Goal: Task Accomplishment & Management: Manage account settings

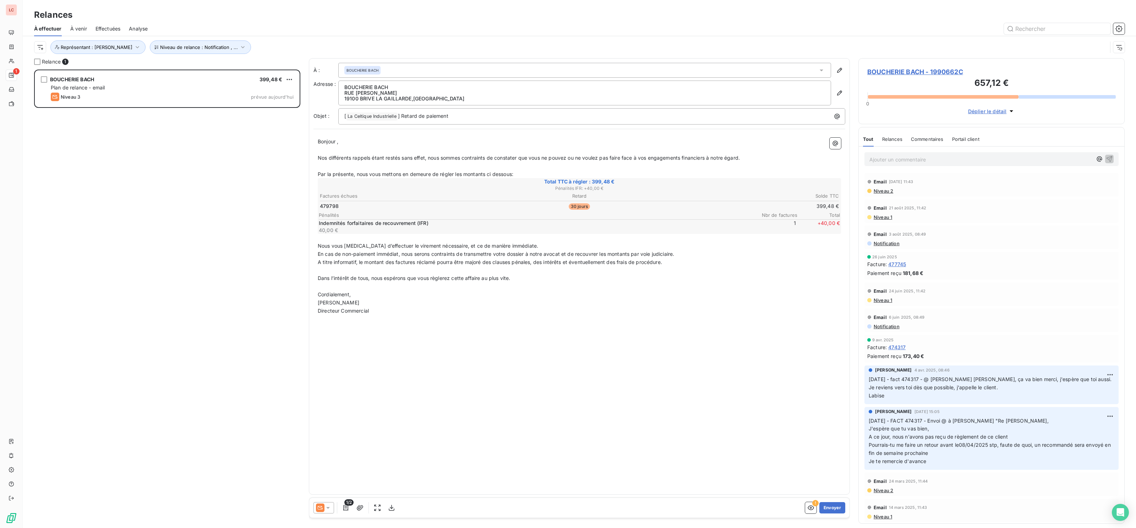
scroll to position [458, 266]
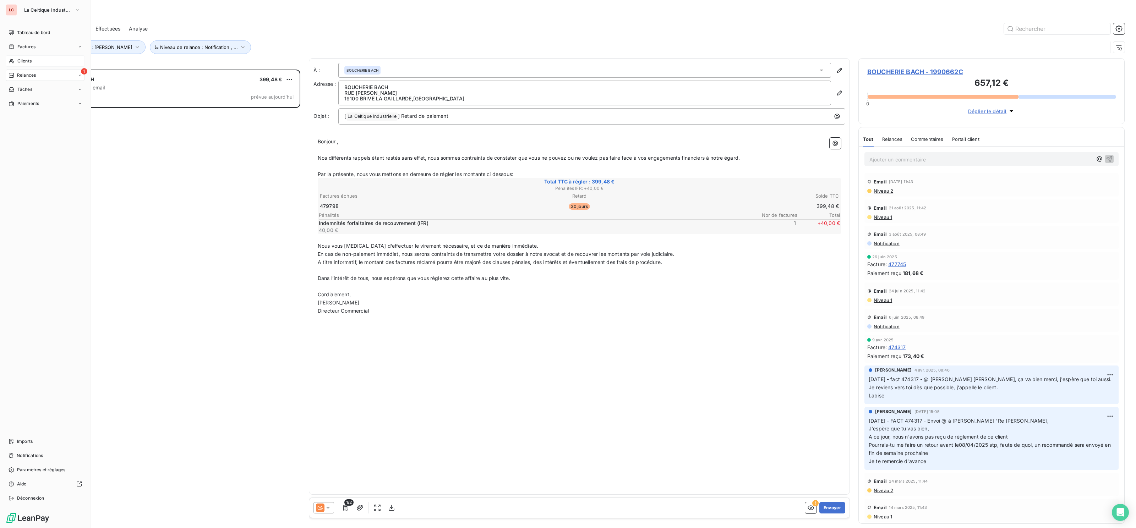
click at [17, 64] on div "Clients" at bounding box center [45, 60] width 79 height 11
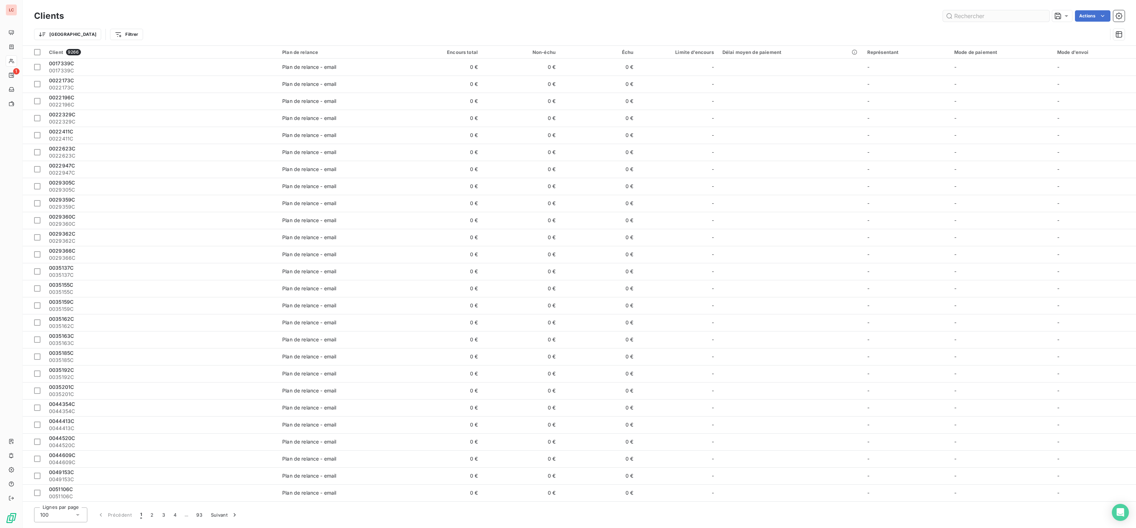
click at [983, 15] on input "text" at bounding box center [996, 15] width 107 height 11
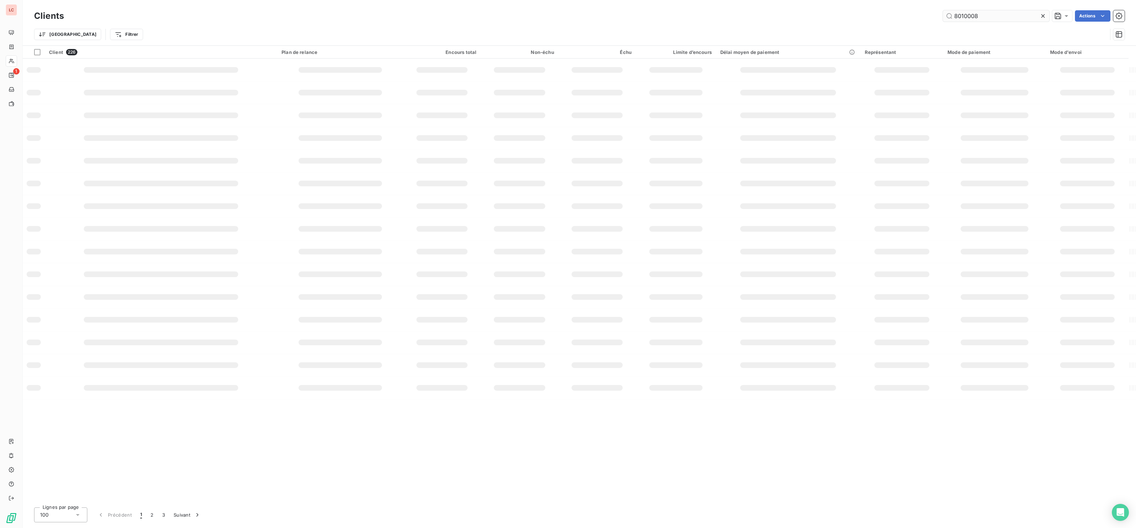
type input "8010008"
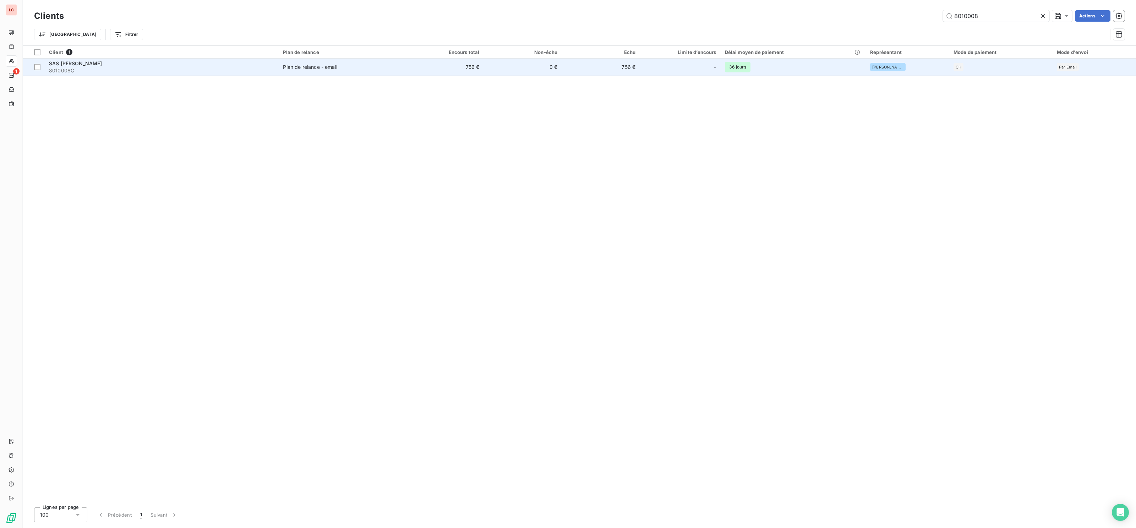
click at [446, 68] on td "756 €" at bounding box center [445, 67] width 78 height 17
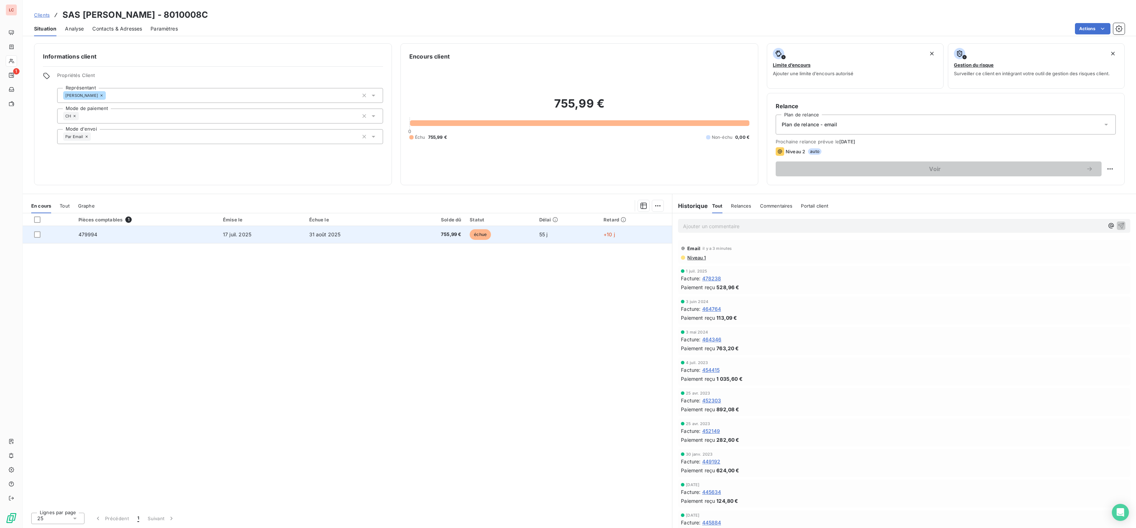
click at [415, 234] on span "755,99 €" at bounding box center [432, 234] width 59 height 7
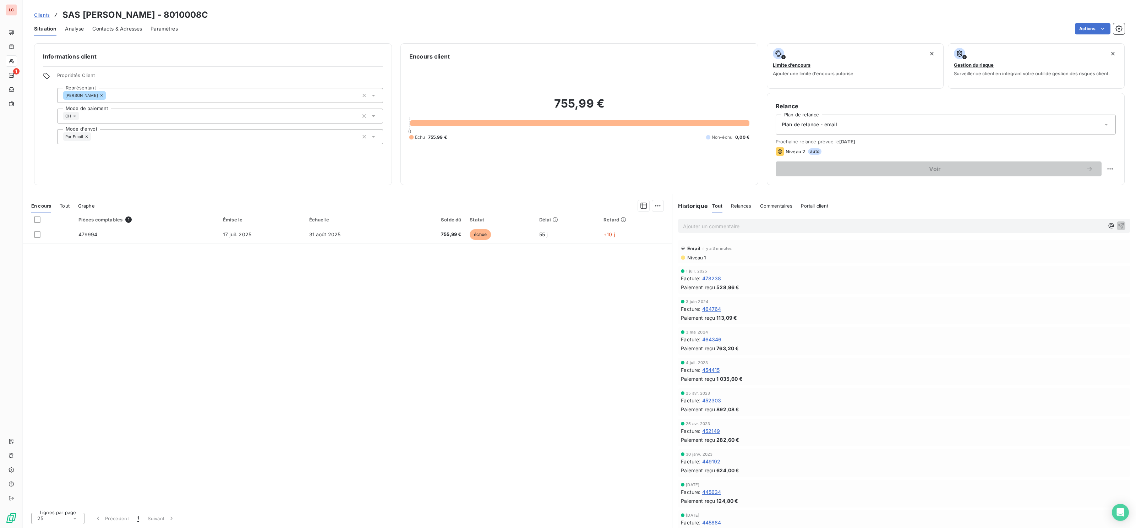
click at [792, 225] on p "Ajouter un commentaire ﻿" at bounding box center [893, 226] width 421 height 9
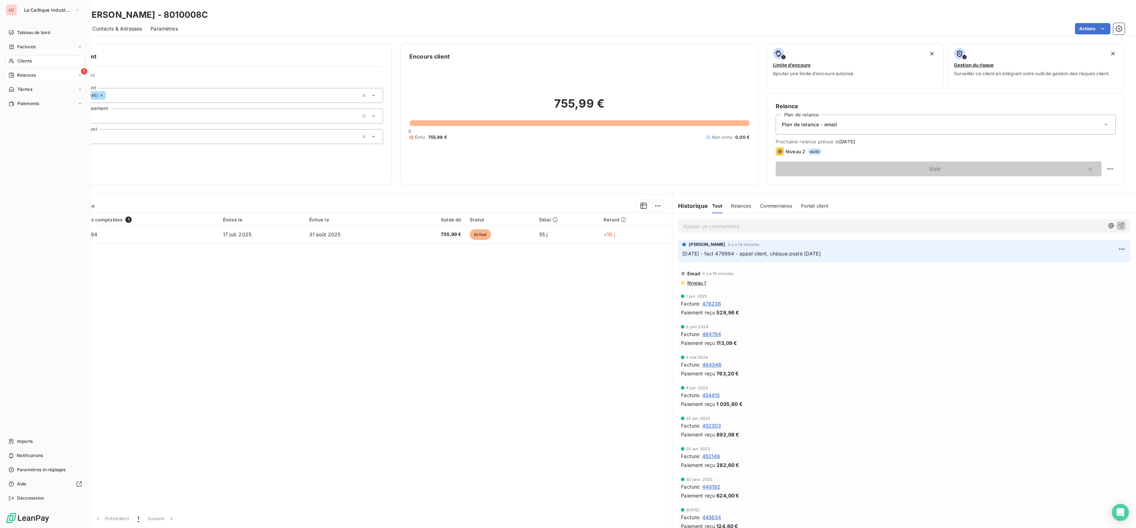
click at [14, 70] on div "1 Relances" at bounding box center [45, 75] width 79 height 11
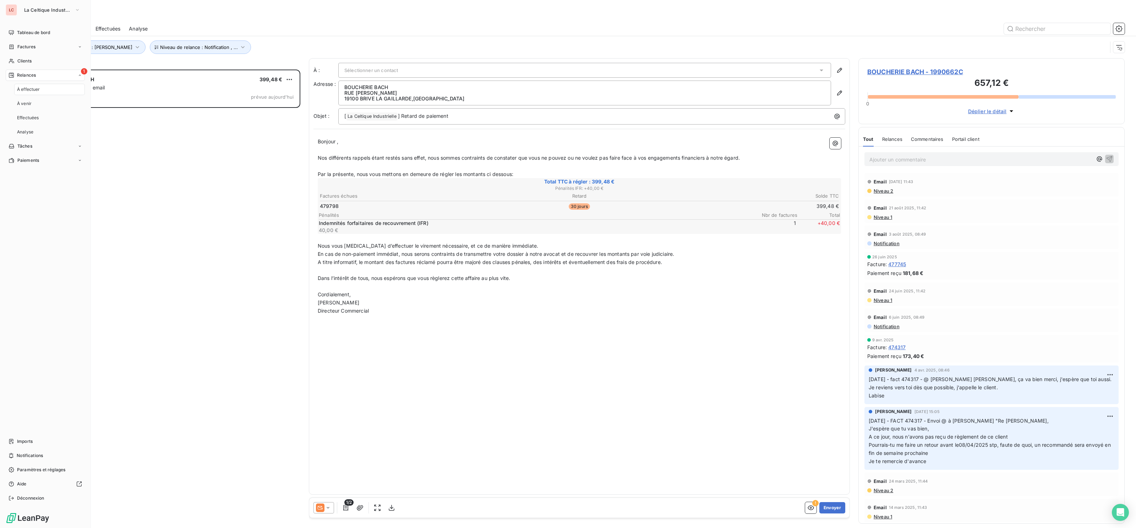
scroll to position [458, 266]
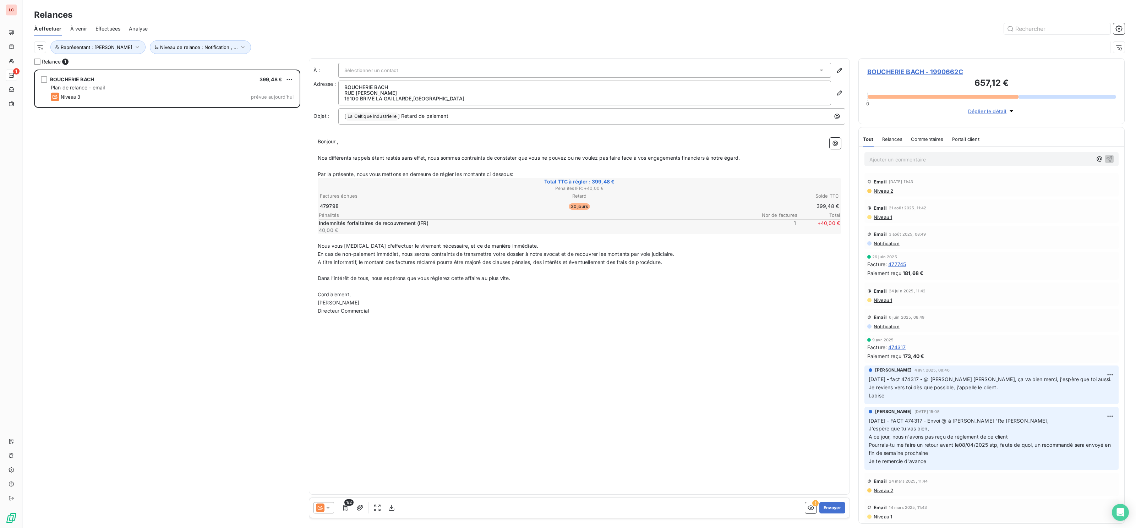
click at [934, 465] on p "[DATE] - FACT 474317 - Envoi @ à [PERSON_NAME] "Re [PERSON_NAME], J'espère que …" at bounding box center [992, 441] width 246 height 49
drag, startPoint x: 934, startPoint y: 465, endPoint x: 995, endPoint y: 422, distance: 75.2
click at [995, 422] on p "[DATE] - FACT 474317 - Envoi @ à [PERSON_NAME] "Re [PERSON_NAME], J'espère que …" at bounding box center [992, 441] width 246 height 49
click at [895, 162] on p "Ajouter un commentaire ﻿" at bounding box center [981, 159] width 223 height 9
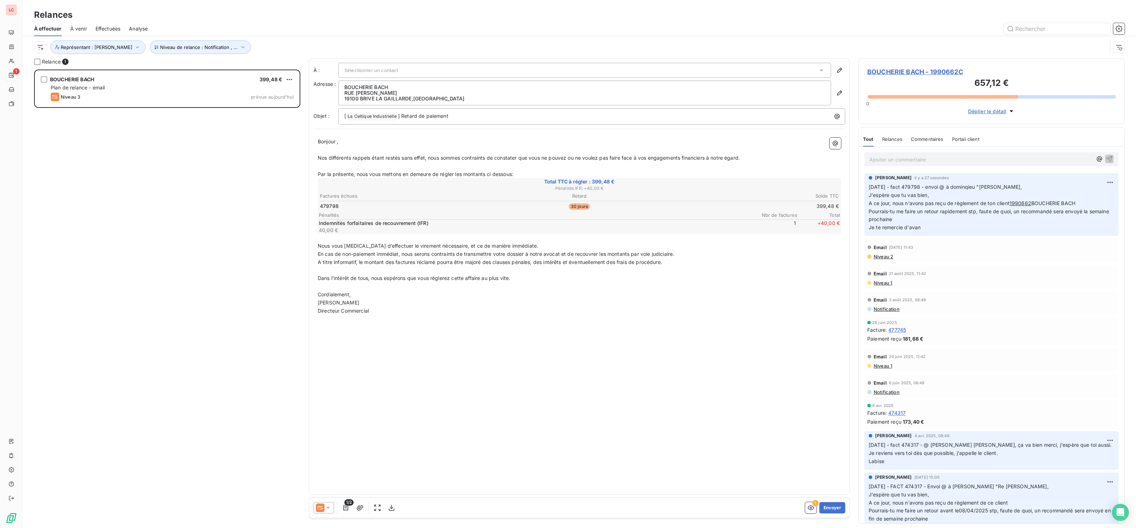
click at [289, 77] on html "LC 1 Relances À effectuer À venir Effectuées Analyse Niveau de relance : Notifi…" at bounding box center [568, 264] width 1136 height 528
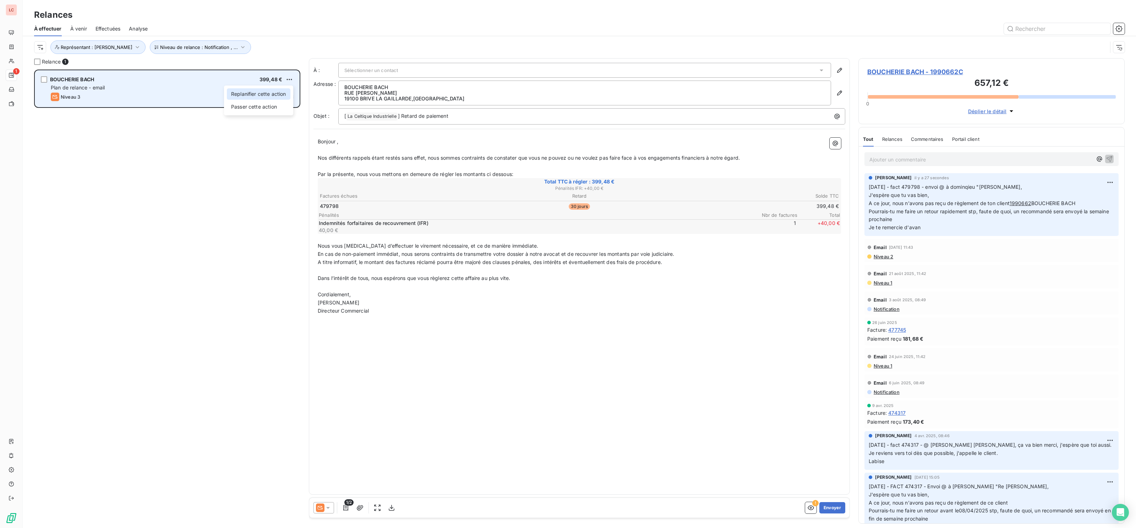
click at [272, 97] on div "Replanifier cette action" at bounding box center [259, 93] width 64 height 11
select select "8"
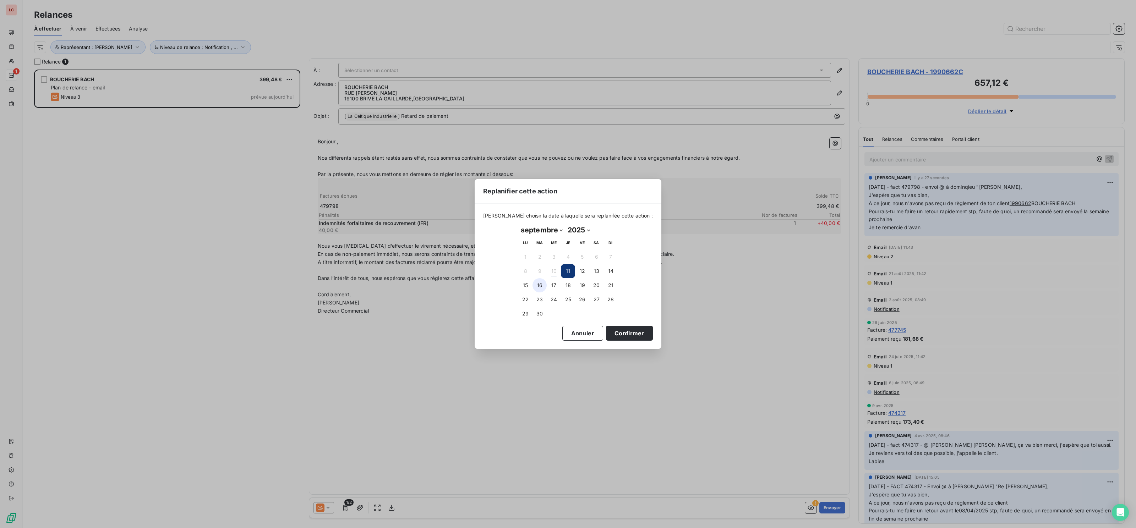
click at [537, 287] on button "16" at bounding box center [540, 285] width 14 height 14
click at [622, 337] on button "Confirmer" at bounding box center [629, 333] width 47 height 15
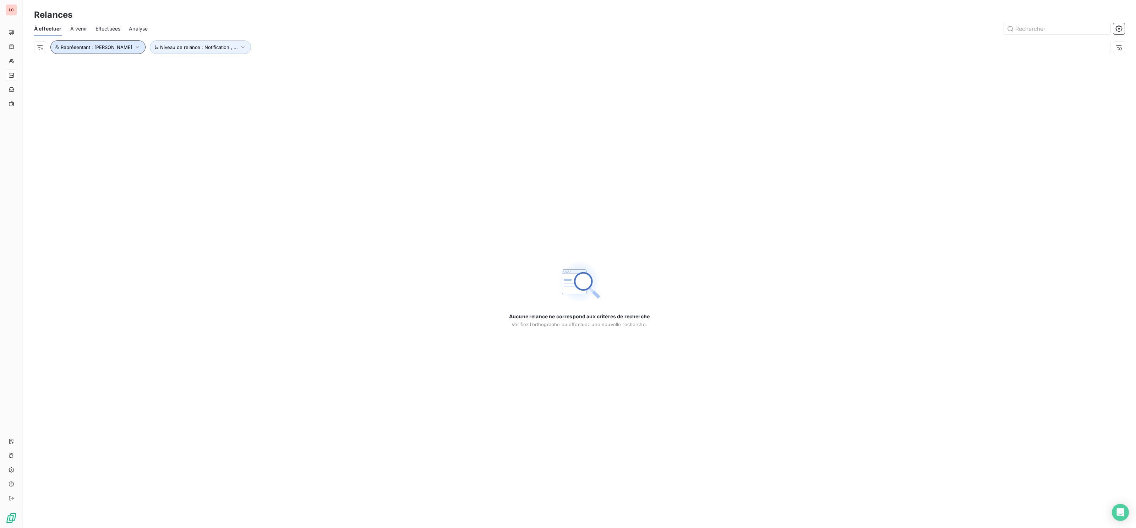
click at [109, 45] on span "Représentant : [PERSON_NAME]" at bounding box center [97, 47] width 72 height 6
click at [69, 84] on span "Supprimer le filtre" at bounding box center [86, 85] width 41 height 7
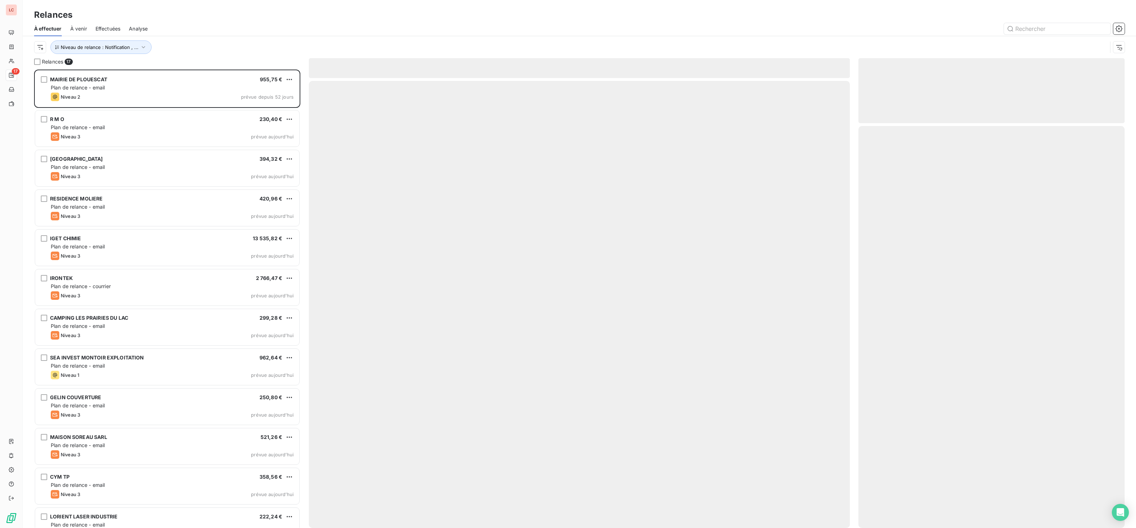
scroll to position [458, 266]
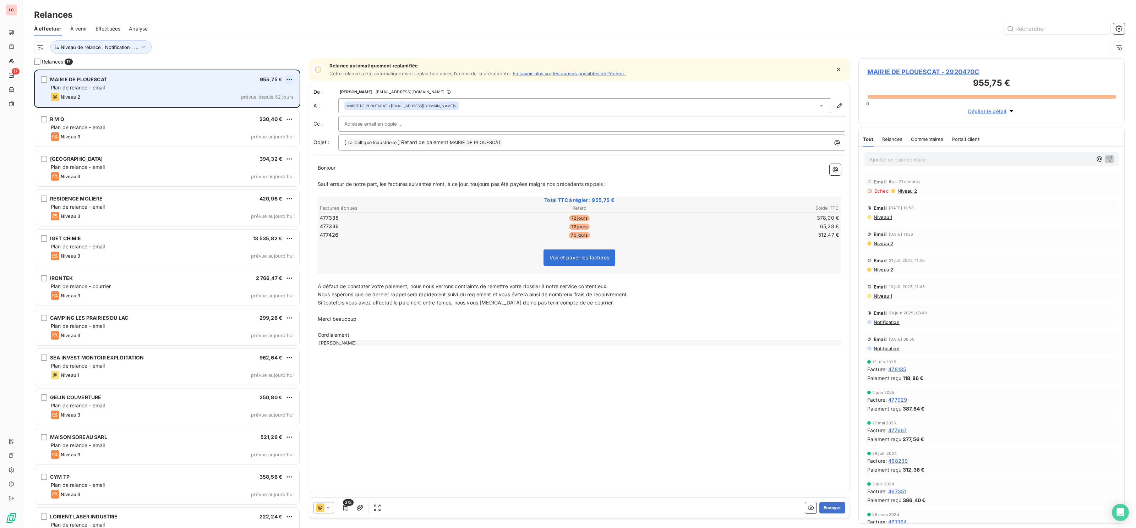
click at [287, 82] on html "LC 17 Relances À effectuer À venir Effectuées Analyse Niveau de relance : Notif…" at bounding box center [568, 264] width 1136 height 528
click at [282, 89] on div "Replanifier cette action" at bounding box center [259, 93] width 64 height 11
select select "8"
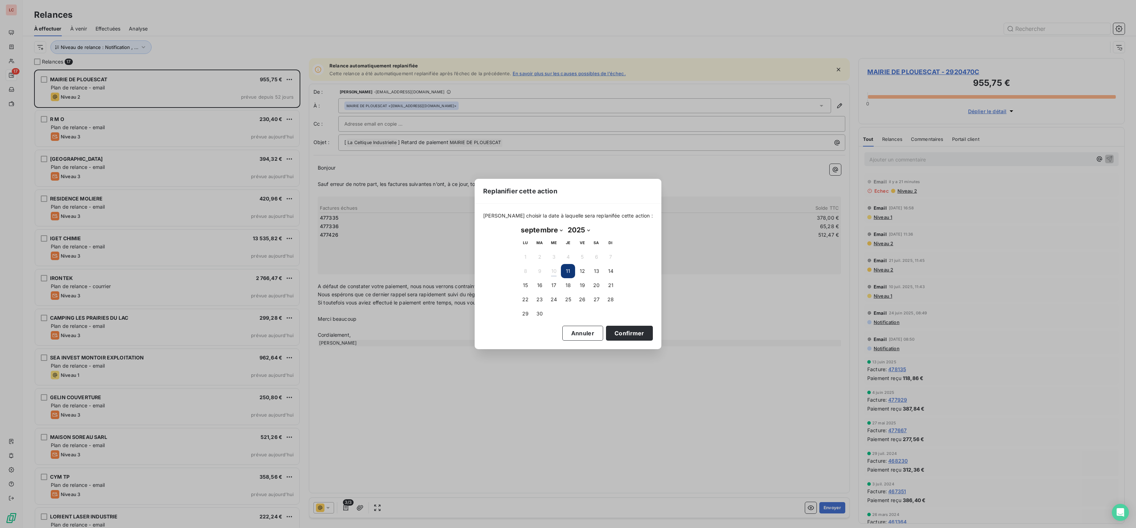
click at [612, 327] on button "Confirmer" at bounding box center [629, 333] width 47 height 15
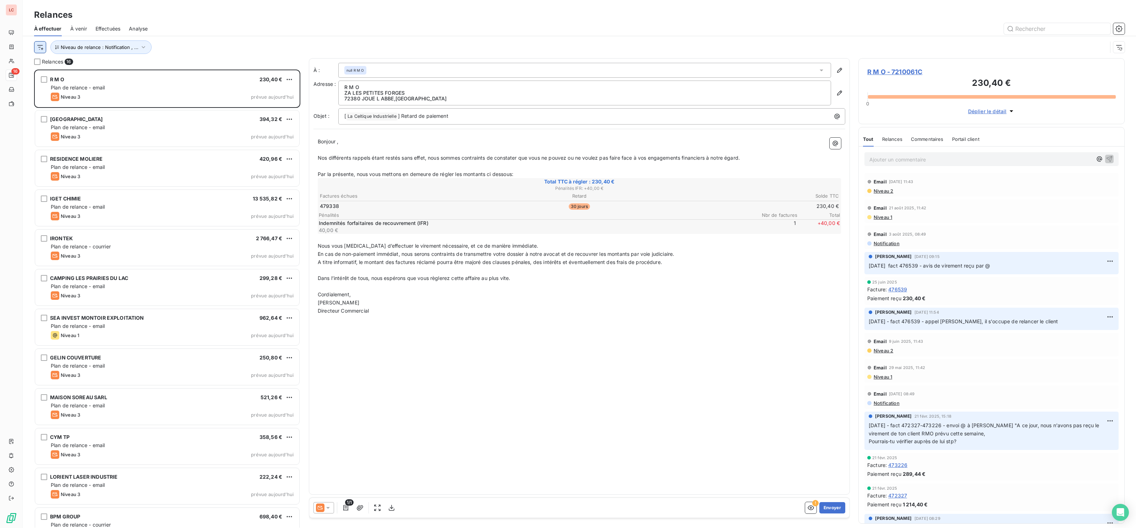
click at [37, 49] on html "LC 16 Relances À effectuer À venir Effectuées Analyse Niveau de relance : Notif…" at bounding box center [568, 264] width 1136 height 528
click at [59, 139] on div "Représentant" at bounding box center [86, 138] width 98 height 11
click at [182, 70] on div at bounding box center [198, 66] width 102 height 15
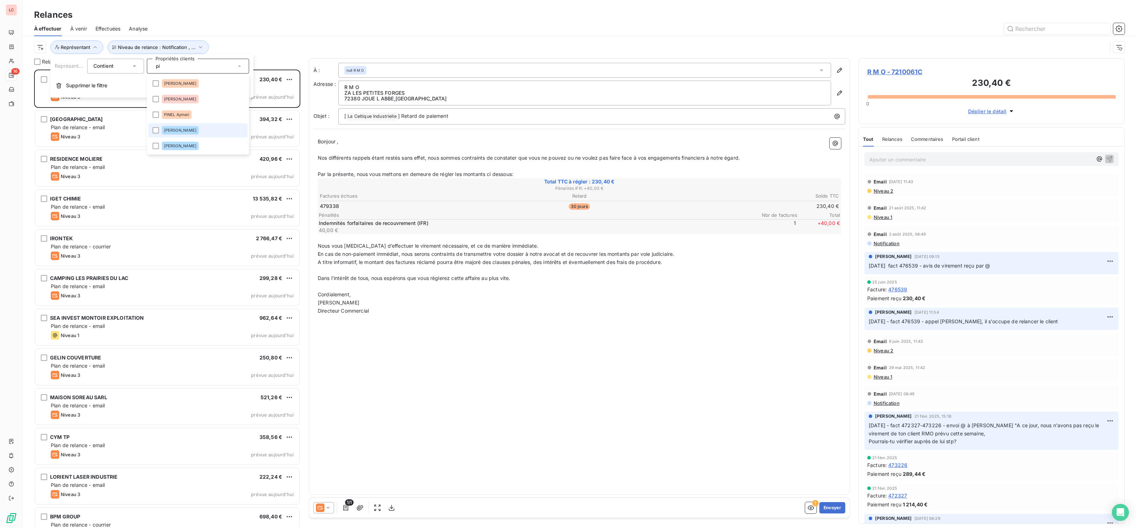
type input "pi"
click at [150, 127] on li "[PERSON_NAME]" at bounding box center [197, 130] width 99 height 14
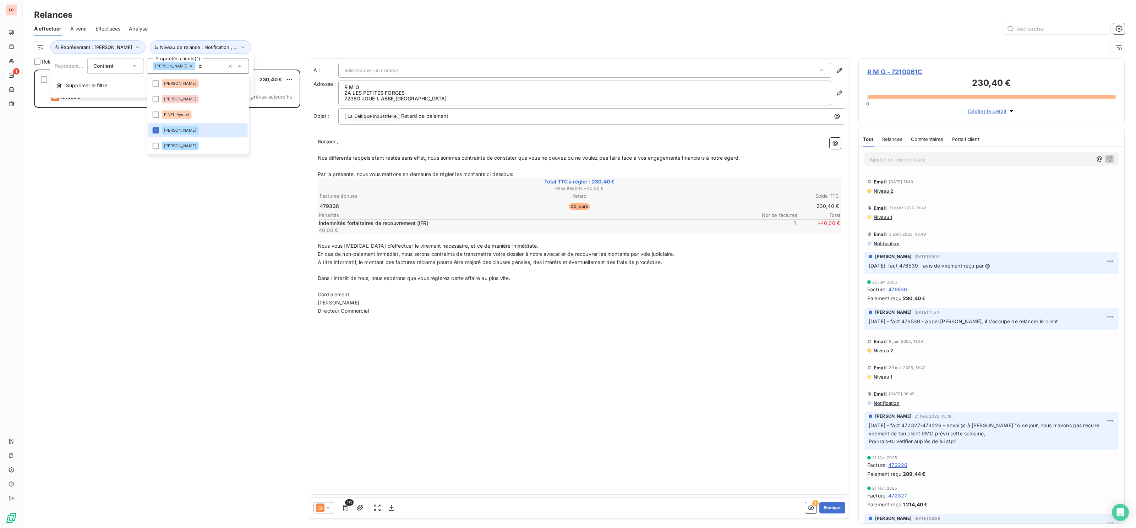
click at [111, 130] on div "R M O 230,40 € Plan de relance - email Niveau 3 prévue [DATE]" at bounding box center [167, 299] width 266 height 458
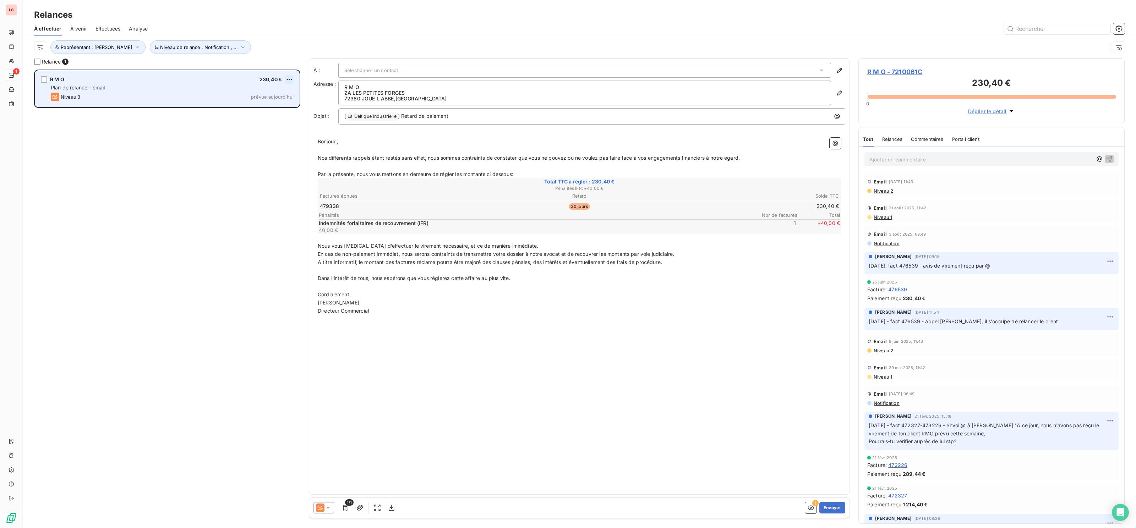
click at [287, 79] on html "LC 1 Relances À effectuer À venir Effectuées Analyse Niveau de relance : Notifi…" at bounding box center [568, 264] width 1136 height 528
click at [276, 96] on div "Replanifier cette action" at bounding box center [259, 93] width 64 height 11
select select "8"
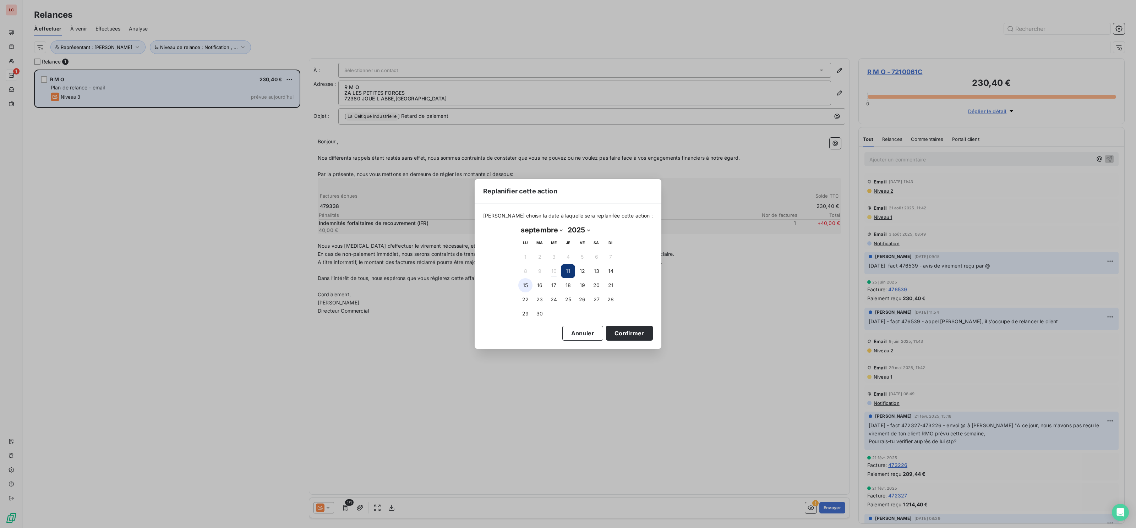
click at [530, 285] on button "15" at bounding box center [525, 285] width 14 height 14
click at [634, 333] on button "Confirmer" at bounding box center [629, 333] width 47 height 15
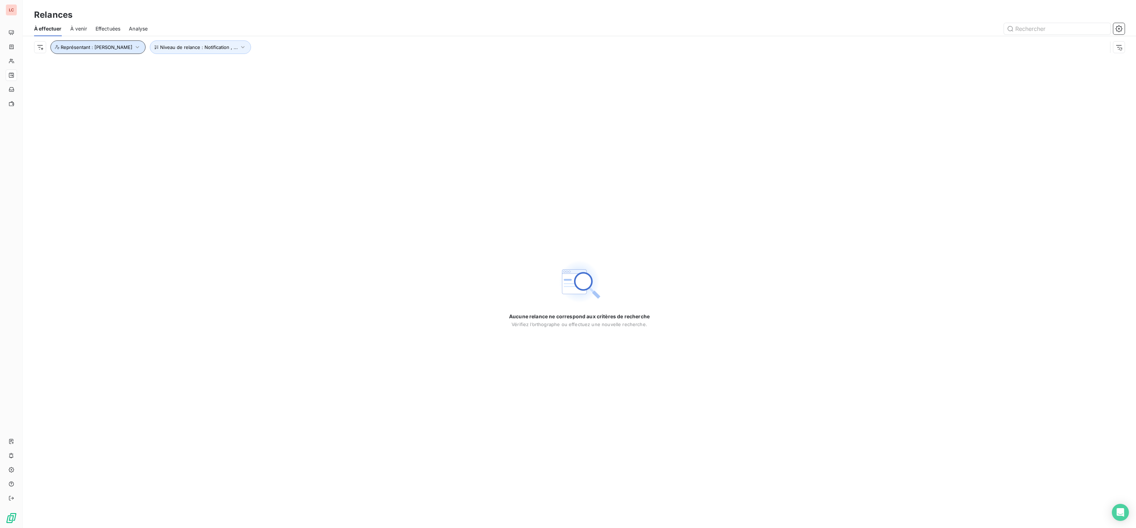
click at [93, 43] on button "Représentant : [PERSON_NAME]" at bounding box center [97, 46] width 95 height 13
click at [77, 87] on span "Supprimer le filtre" at bounding box center [86, 85] width 41 height 7
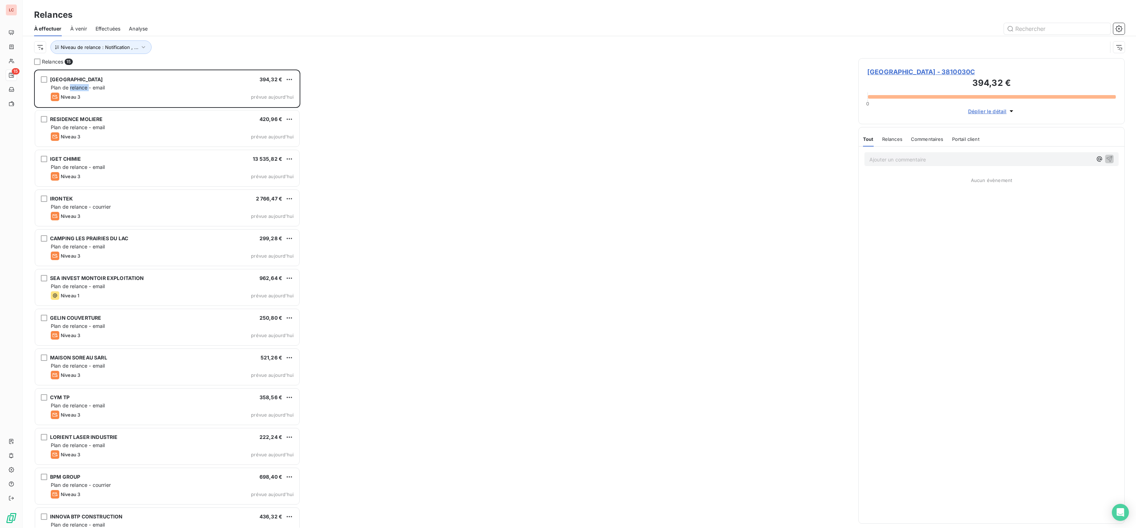
scroll to position [458, 266]
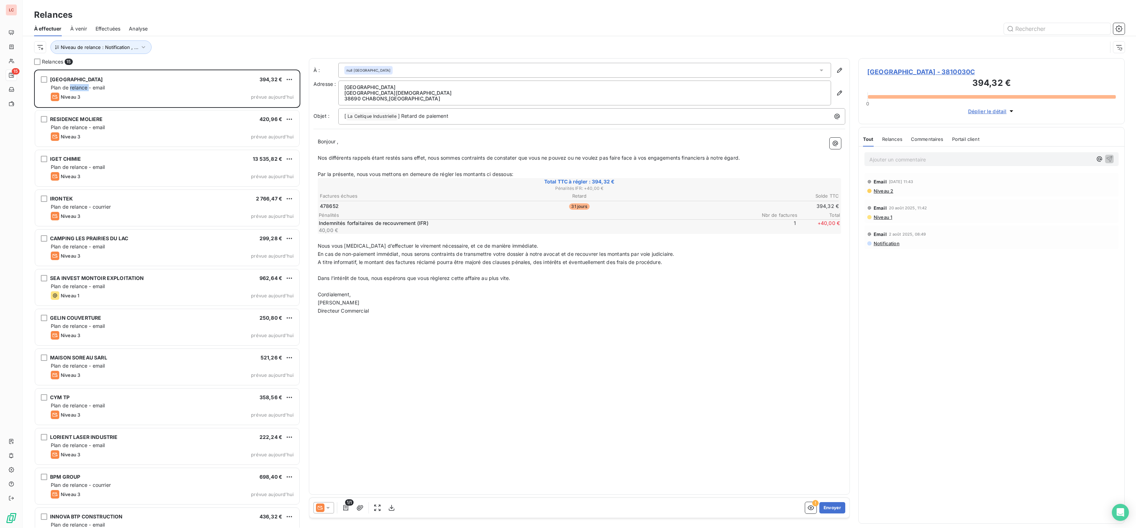
click at [903, 168] on div "Ajouter un commentaire ﻿" at bounding box center [992, 159] width 266 height 25
click at [904, 164] on p "Ajouter un commentaire ﻿" at bounding box center [981, 159] width 223 height 9
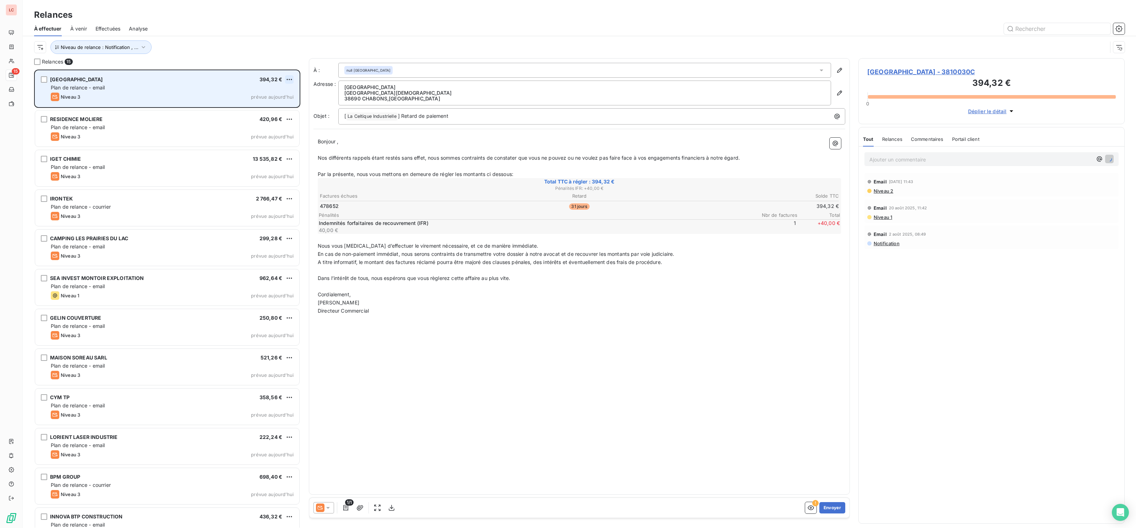
click at [287, 81] on html "LC 15 Relances À effectuer À venir Effectuées Analyse Niveau de relance : Notif…" at bounding box center [568, 264] width 1136 height 528
click at [286, 98] on div "Replanifier cette action" at bounding box center [259, 93] width 64 height 11
select select "8"
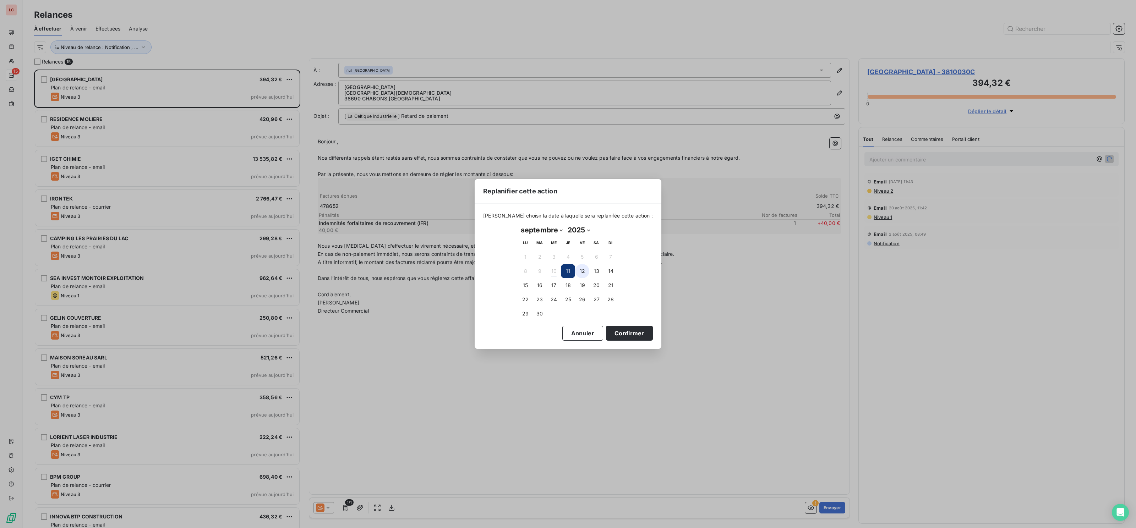
click at [582, 275] on button "12" at bounding box center [582, 271] width 14 height 14
click at [610, 332] on button "Confirmer" at bounding box center [629, 333] width 47 height 15
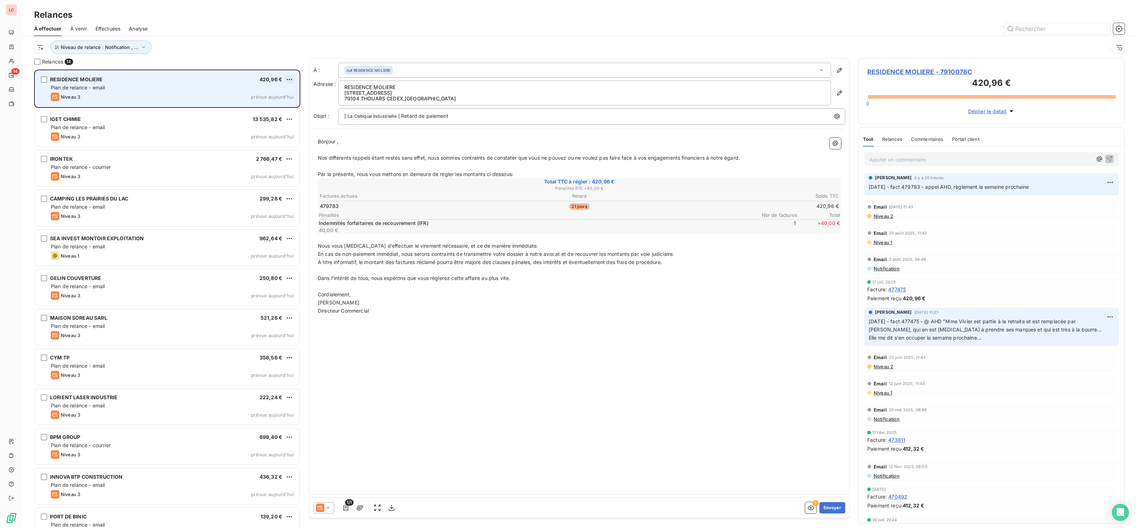
click at [287, 80] on html "LC 14 Relances À effectuer À venir Effectuées Analyse Niveau de relance : Notif…" at bounding box center [568, 264] width 1136 height 528
click at [280, 93] on div "Replanifier cette action" at bounding box center [259, 93] width 64 height 11
select select "8"
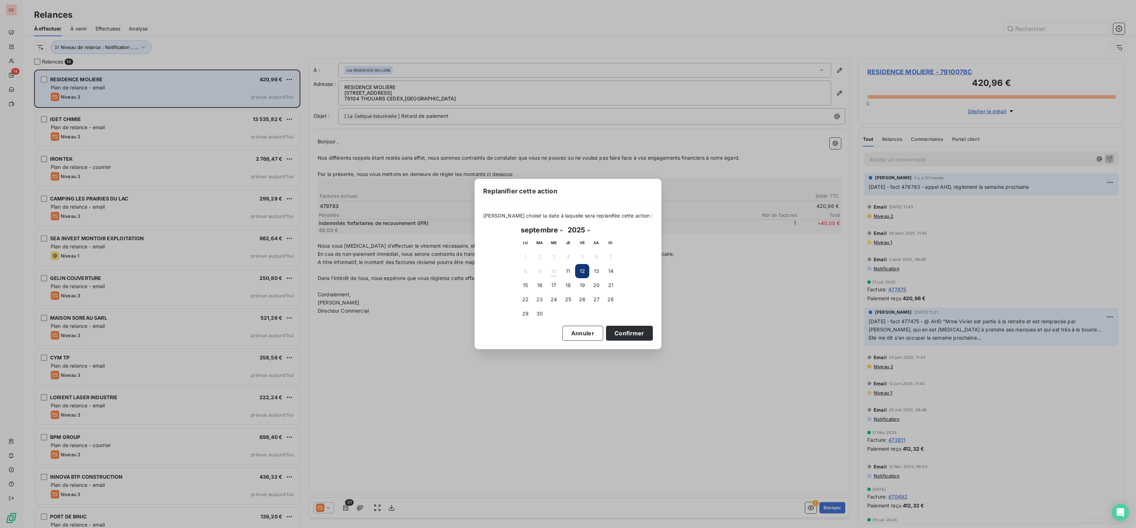
click at [585, 288] on button "19" at bounding box center [582, 285] width 14 height 14
click at [615, 331] on button "Confirmer" at bounding box center [629, 333] width 47 height 15
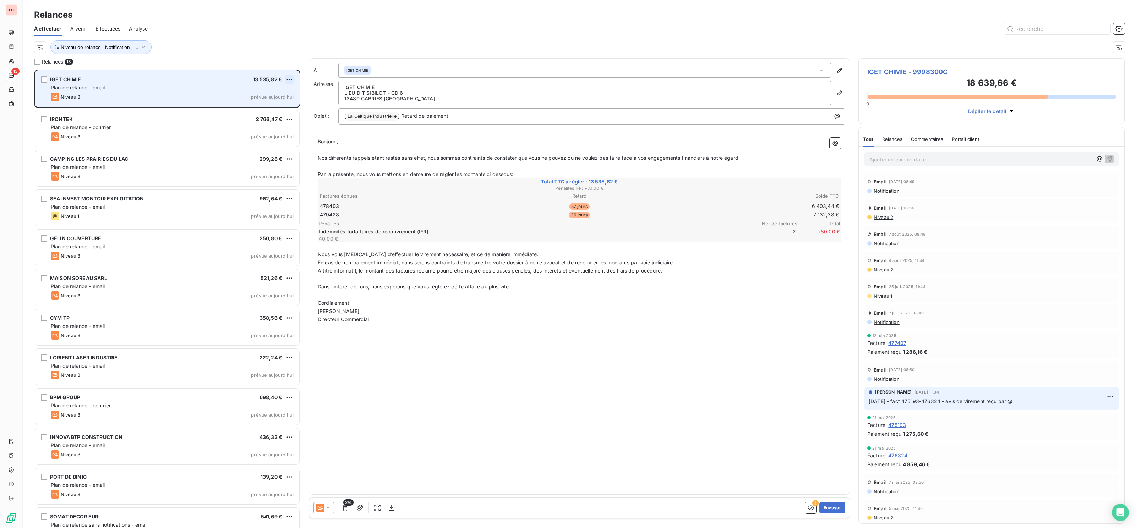
click at [289, 78] on html "LC 13 Relances À effectuer À venir Effectuées Analyse Niveau de relance : Notif…" at bounding box center [568, 264] width 1136 height 528
click at [287, 79] on html "LC 13 Relances À effectuer À venir Effectuées Analyse Niveau de relance : Notif…" at bounding box center [568, 264] width 1136 height 528
click at [280, 93] on div "Replanifier cette action" at bounding box center [259, 93] width 64 height 11
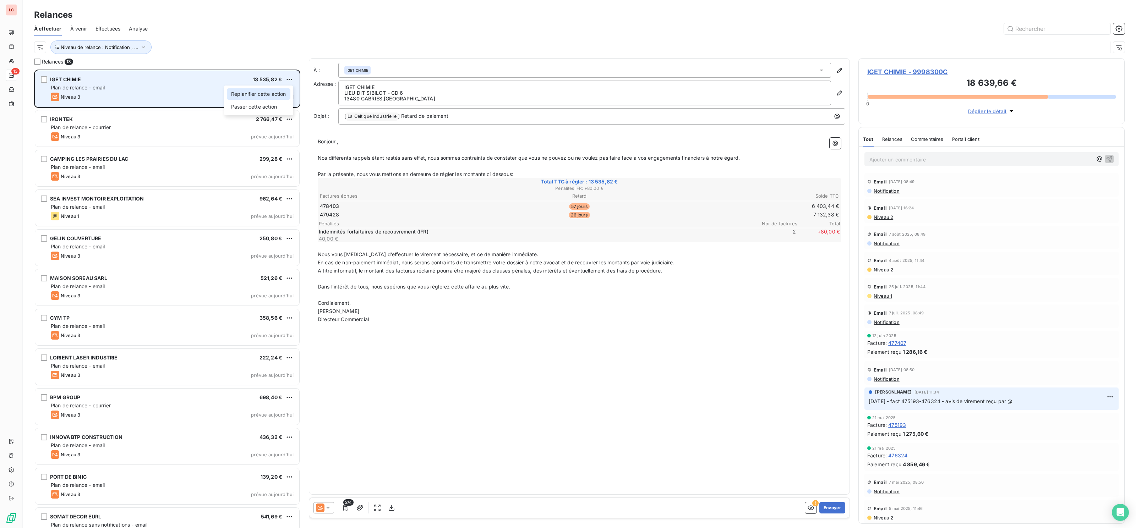
select select "8"
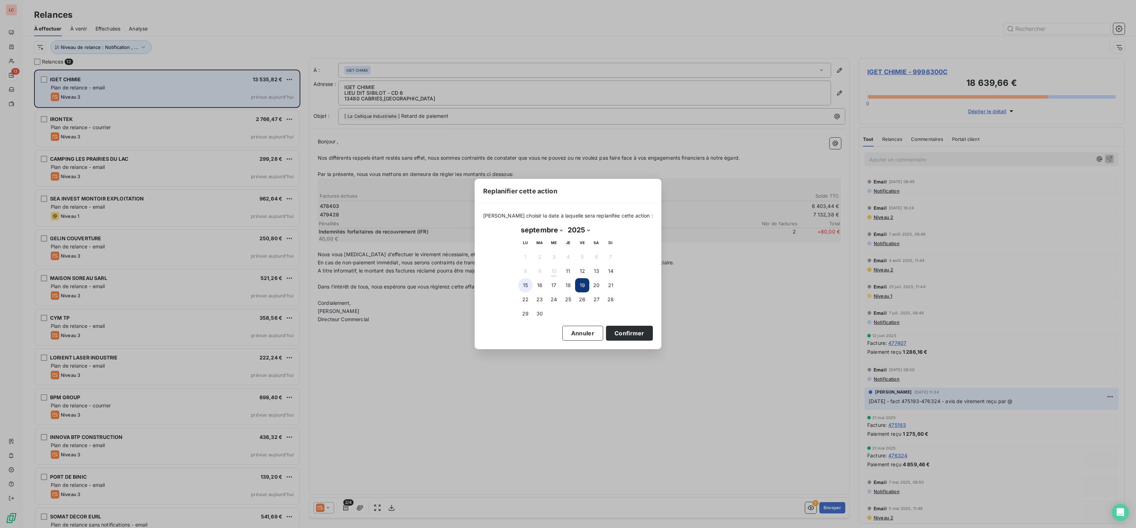
click at [527, 287] on button "15" at bounding box center [525, 285] width 14 height 14
click at [611, 335] on button "Confirmer" at bounding box center [629, 333] width 47 height 15
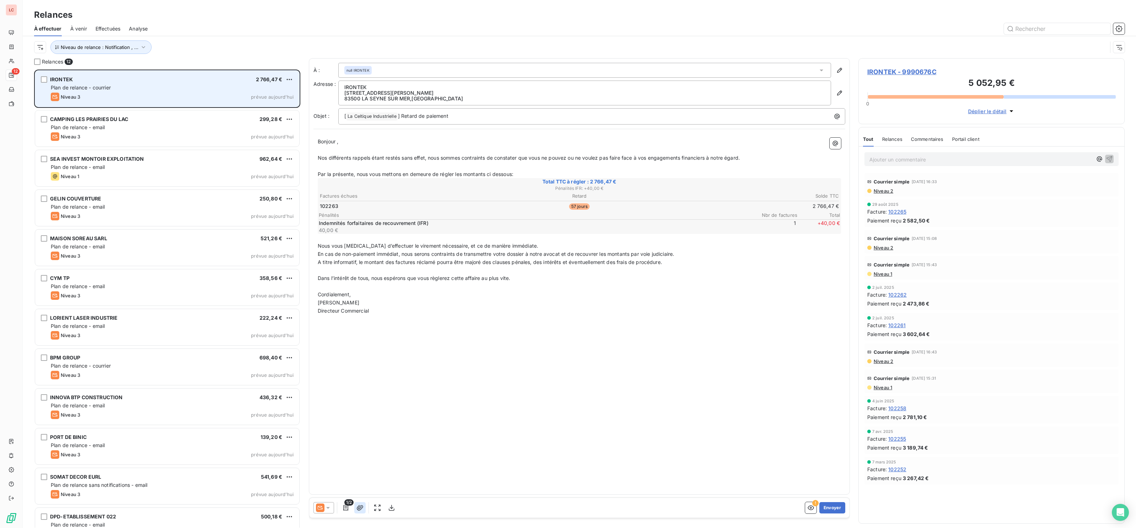
click at [365, 508] on button "button" at bounding box center [359, 507] width 11 height 11
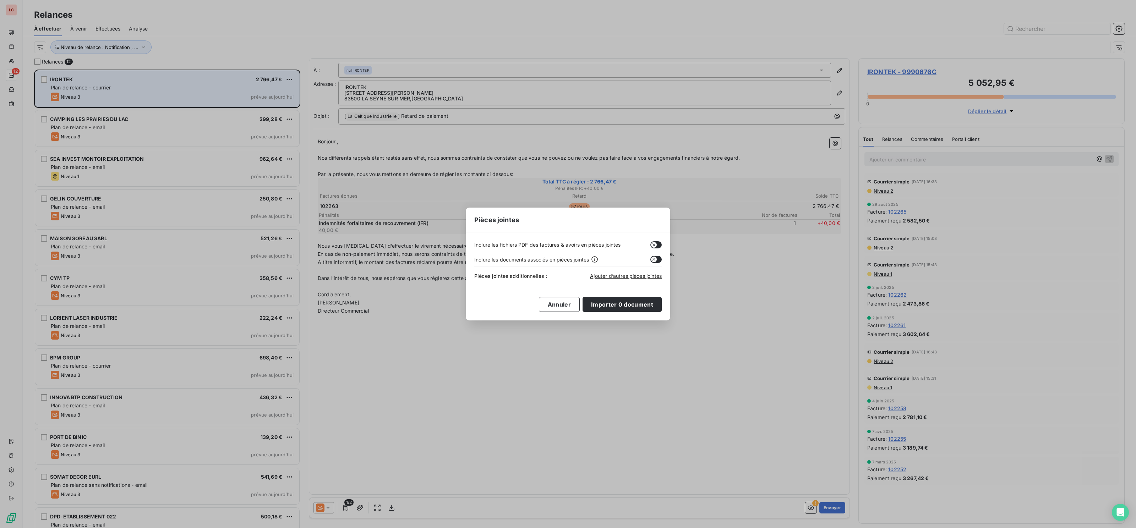
click at [660, 245] on button "button" at bounding box center [655, 244] width 11 height 7
click at [643, 299] on button "Importer 0 document" at bounding box center [622, 304] width 79 height 15
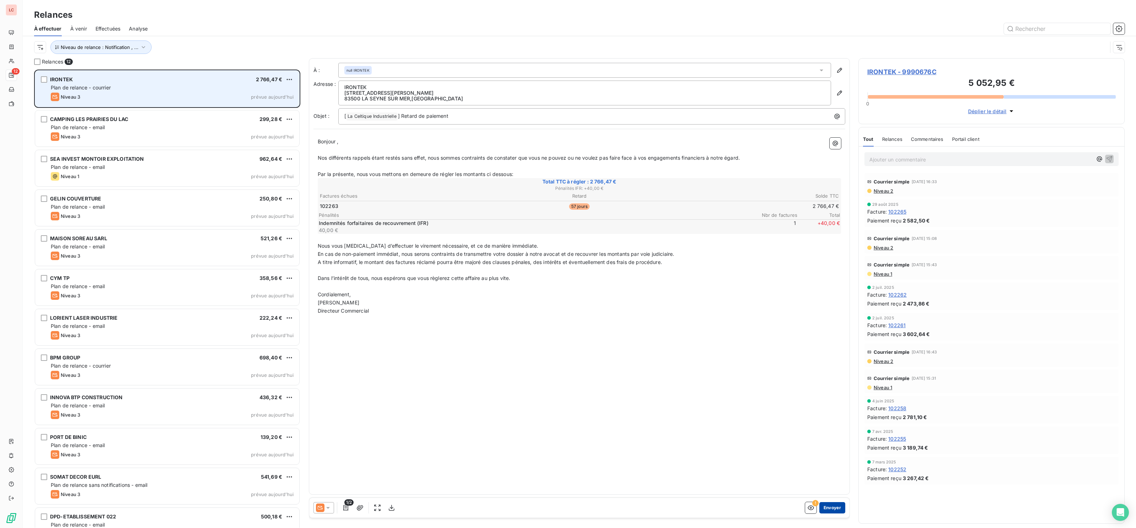
click at [834, 508] on button "Envoyer" at bounding box center [832, 507] width 26 height 11
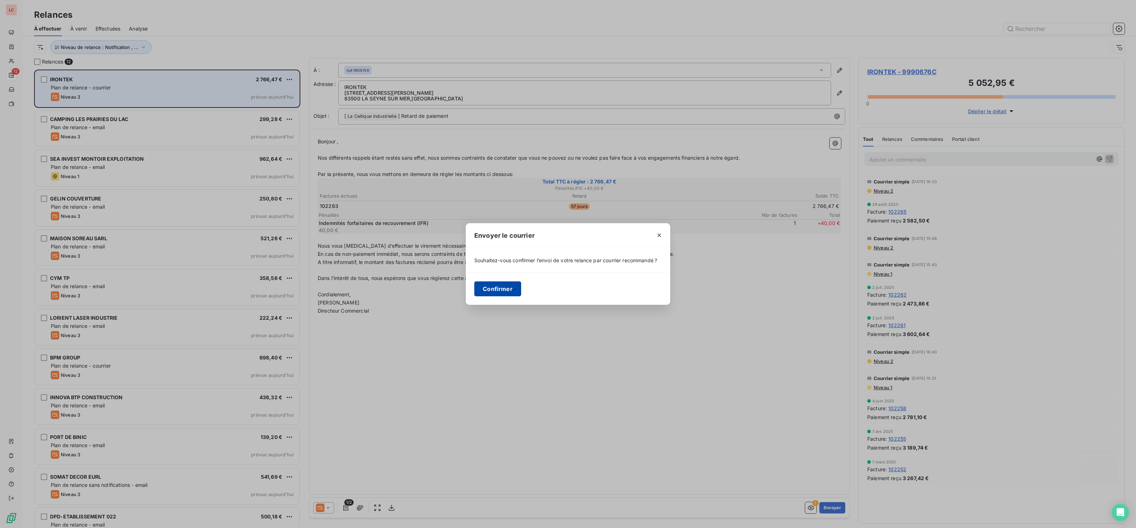
click at [498, 294] on button "Confirmer" at bounding box center [497, 289] width 47 height 15
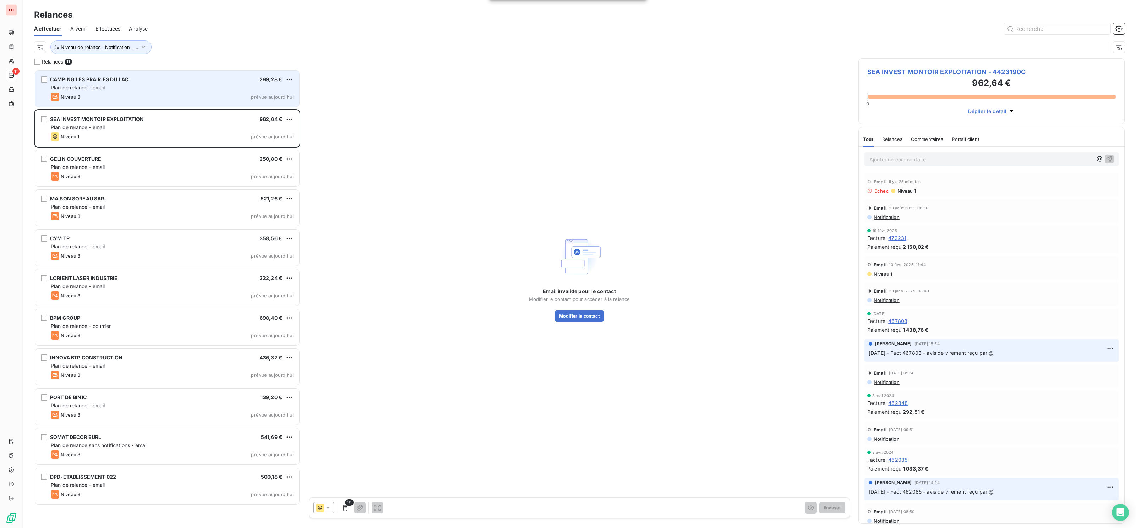
click at [138, 98] on div "Niveau 3 prévue aujourd’hui" at bounding box center [172, 97] width 243 height 9
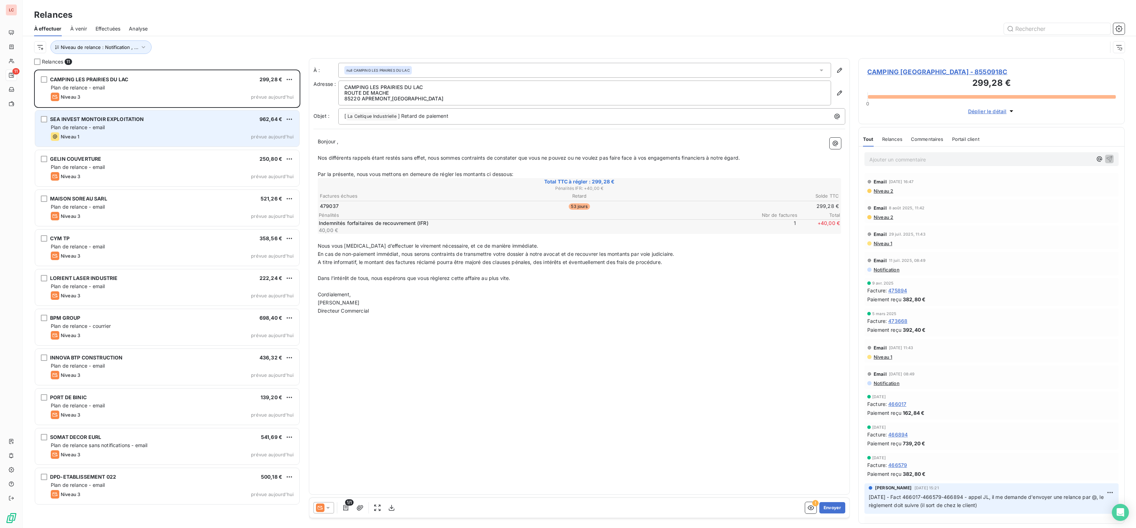
click at [114, 133] on div "Niveau 1 prévue aujourd’hui" at bounding box center [172, 136] width 243 height 9
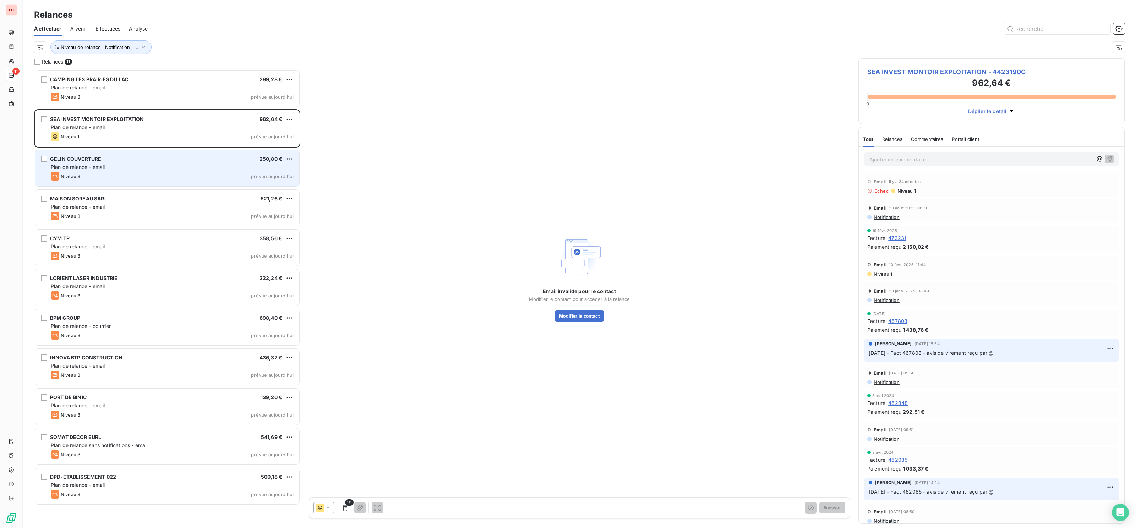
click at [121, 162] on div "GELIN COUVERTURE 250,80 €" at bounding box center [172, 159] width 243 height 6
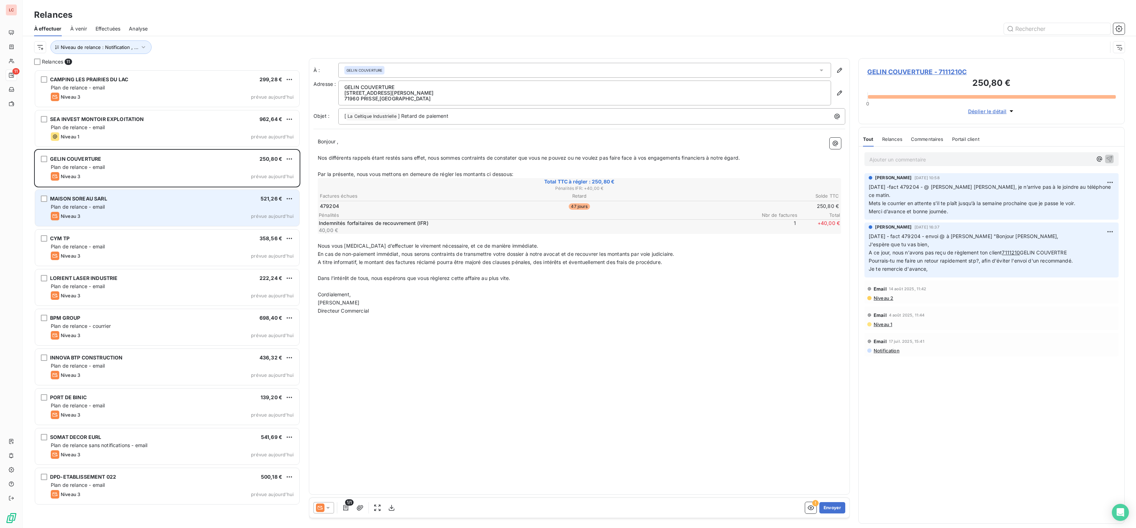
click at [119, 207] on div "Plan de relance - email" at bounding box center [172, 206] width 243 height 7
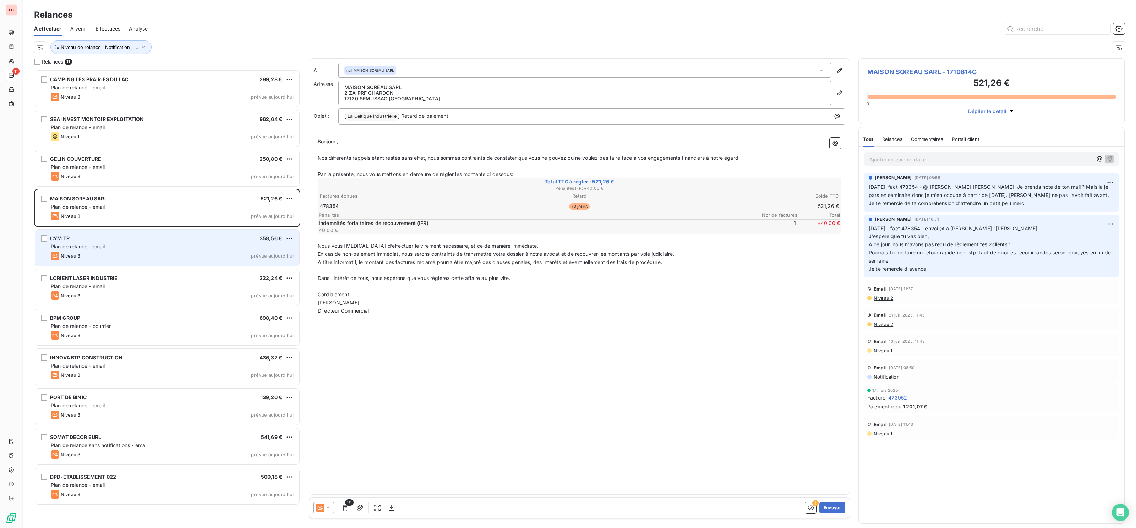
click at [129, 246] on div "Plan de relance - email" at bounding box center [172, 246] width 243 height 7
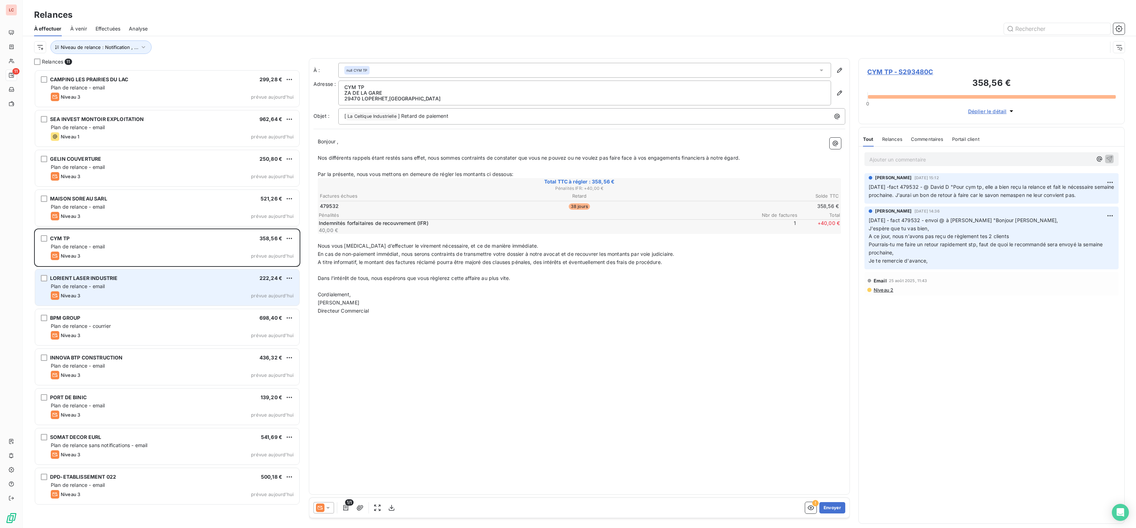
click at [121, 283] on div "LORIENT LASER INDUSTRIE 222,24 € Plan de relance - email Niveau 3 prévue [DATE]" at bounding box center [167, 287] width 264 height 36
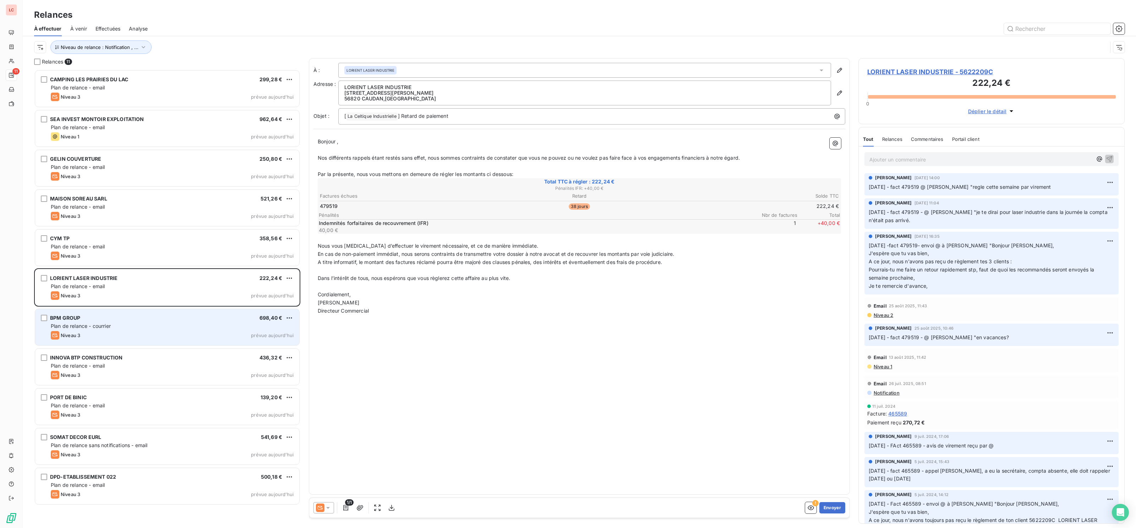
click at [125, 333] on div "Niveau 3 prévue aujourd’hui" at bounding box center [172, 335] width 243 height 9
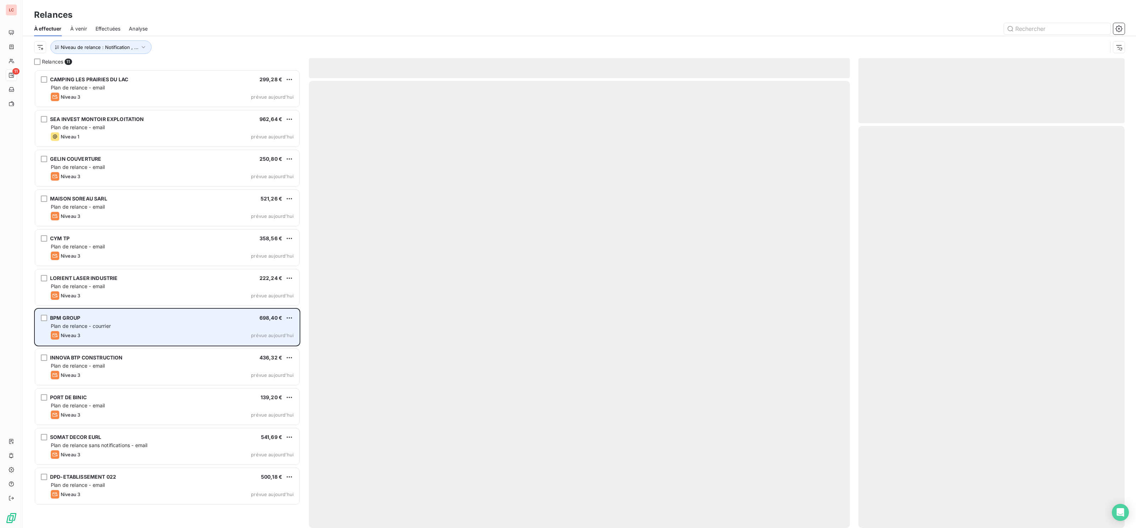
click at [125, 333] on div "Niveau 3 prévue aujourd’hui" at bounding box center [172, 335] width 243 height 9
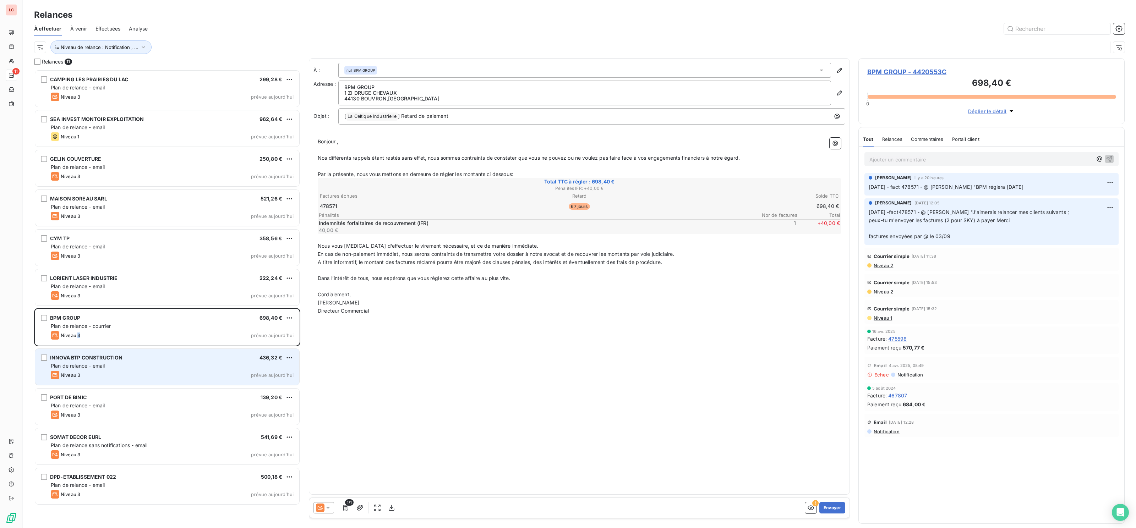
click at [108, 361] on div "INNOVA BTP CONSTRUCTION" at bounding box center [86, 357] width 72 height 7
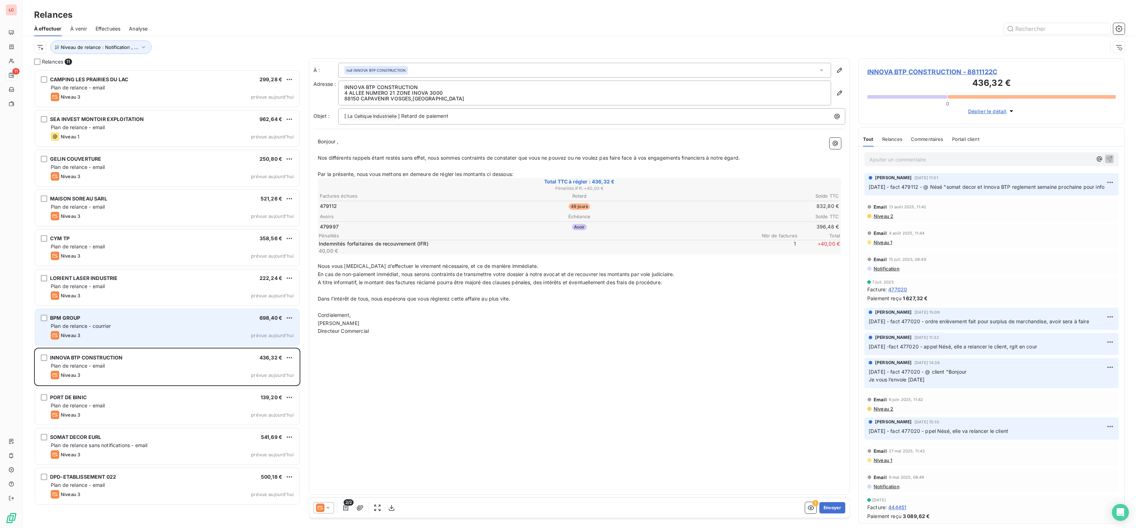
click at [160, 331] on div "BPM GROUP 698,40 € Plan de relance - courrier Niveau 3 prévue [DATE]" at bounding box center [167, 327] width 264 height 36
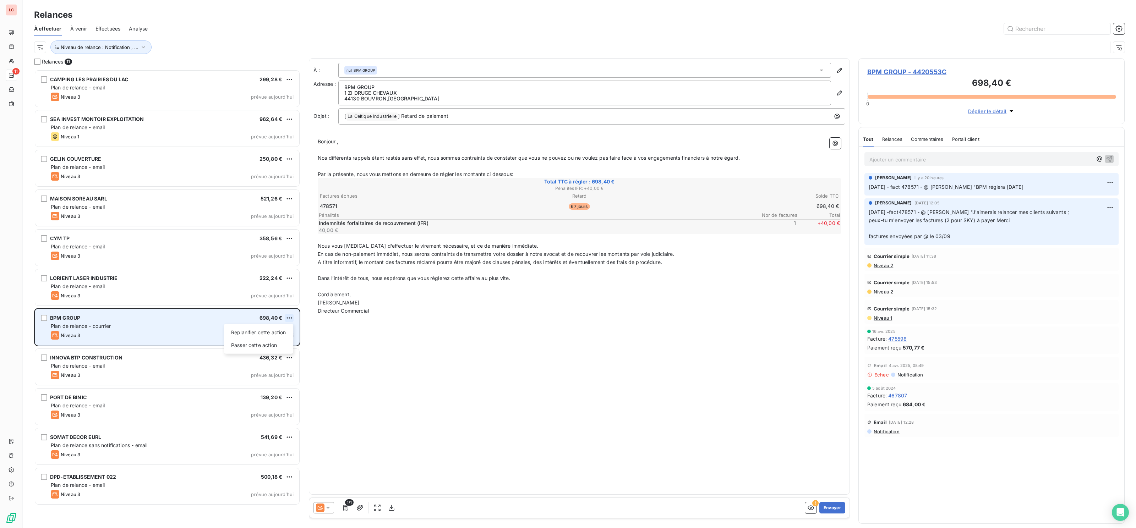
click at [289, 318] on html "LC 11 Relances À effectuer À venir Effectuées Analyse Niveau de relance : Notif…" at bounding box center [568, 264] width 1136 height 528
click at [275, 330] on div "Replanifier cette action" at bounding box center [259, 332] width 64 height 11
select select "8"
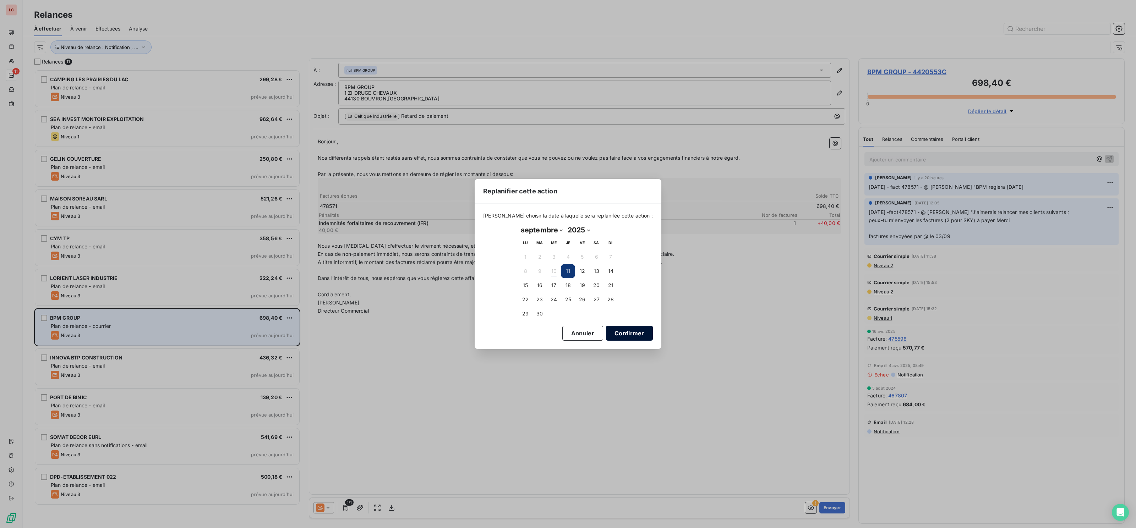
click at [581, 287] on button "19" at bounding box center [582, 285] width 14 height 14
click at [626, 329] on button "Confirmer" at bounding box center [629, 333] width 47 height 15
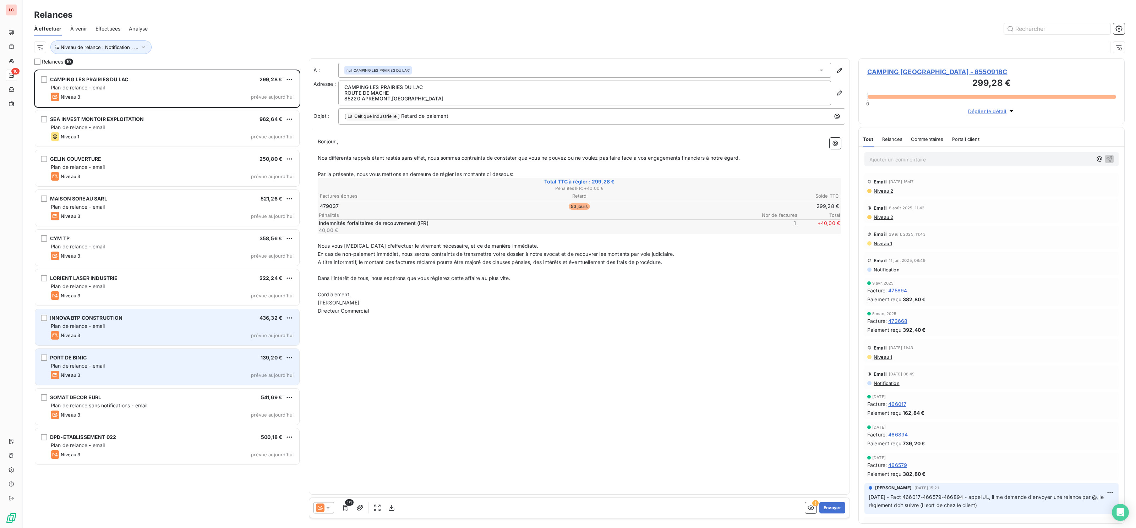
click at [122, 368] on div "Plan de relance - email" at bounding box center [172, 366] width 243 height 7
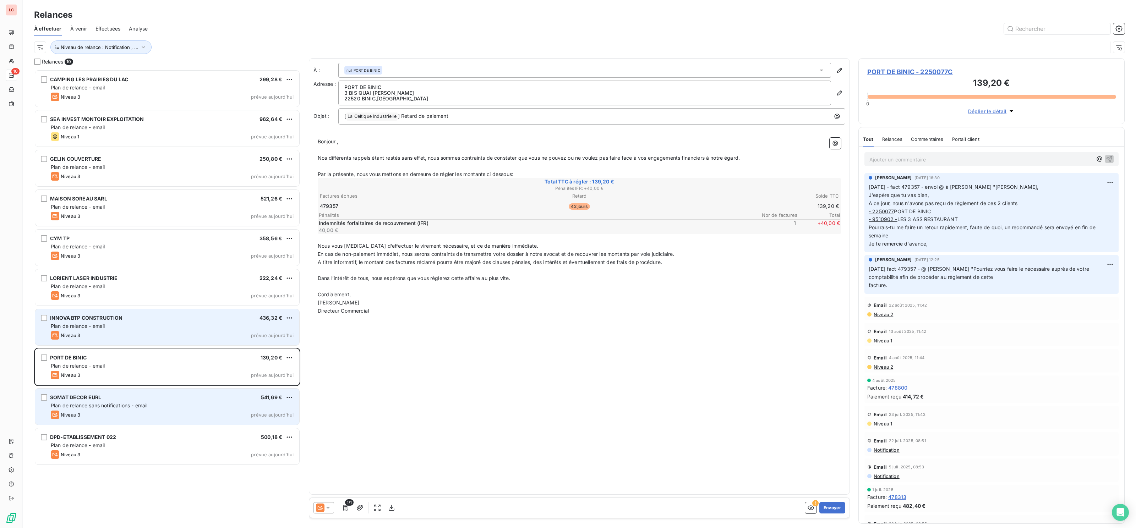
click at [137, 409] on div "Plan de relance sans notifications - email" at bounding box center [172, 405] width 243 height 7
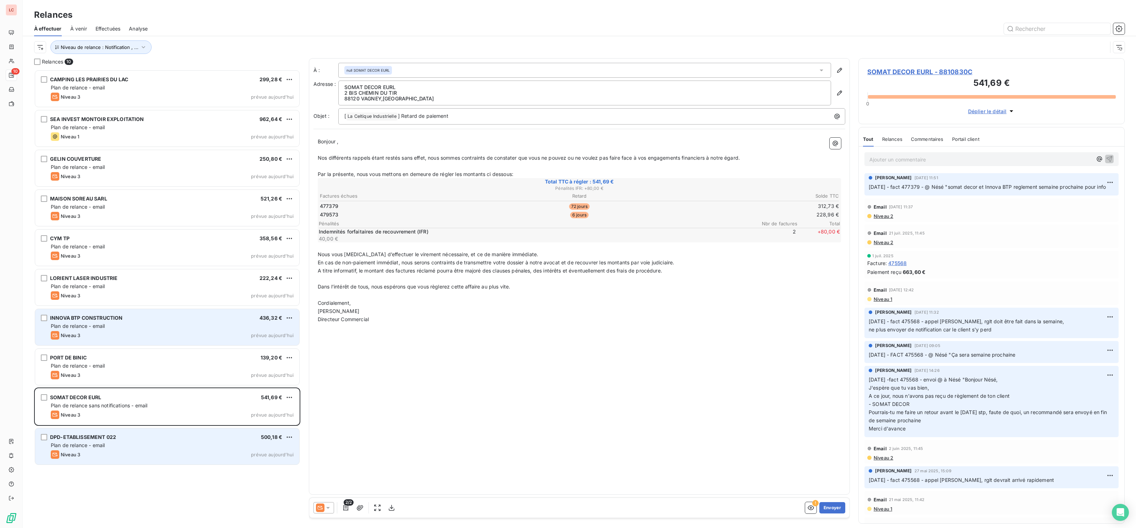
click at [161, 435] on div "DPD-ETABLISSEMENT 022 500,18 €" at bounding box center [172, 437] width 243 height 6
